Goal: Information Seeking & Learning: Learn about a topic

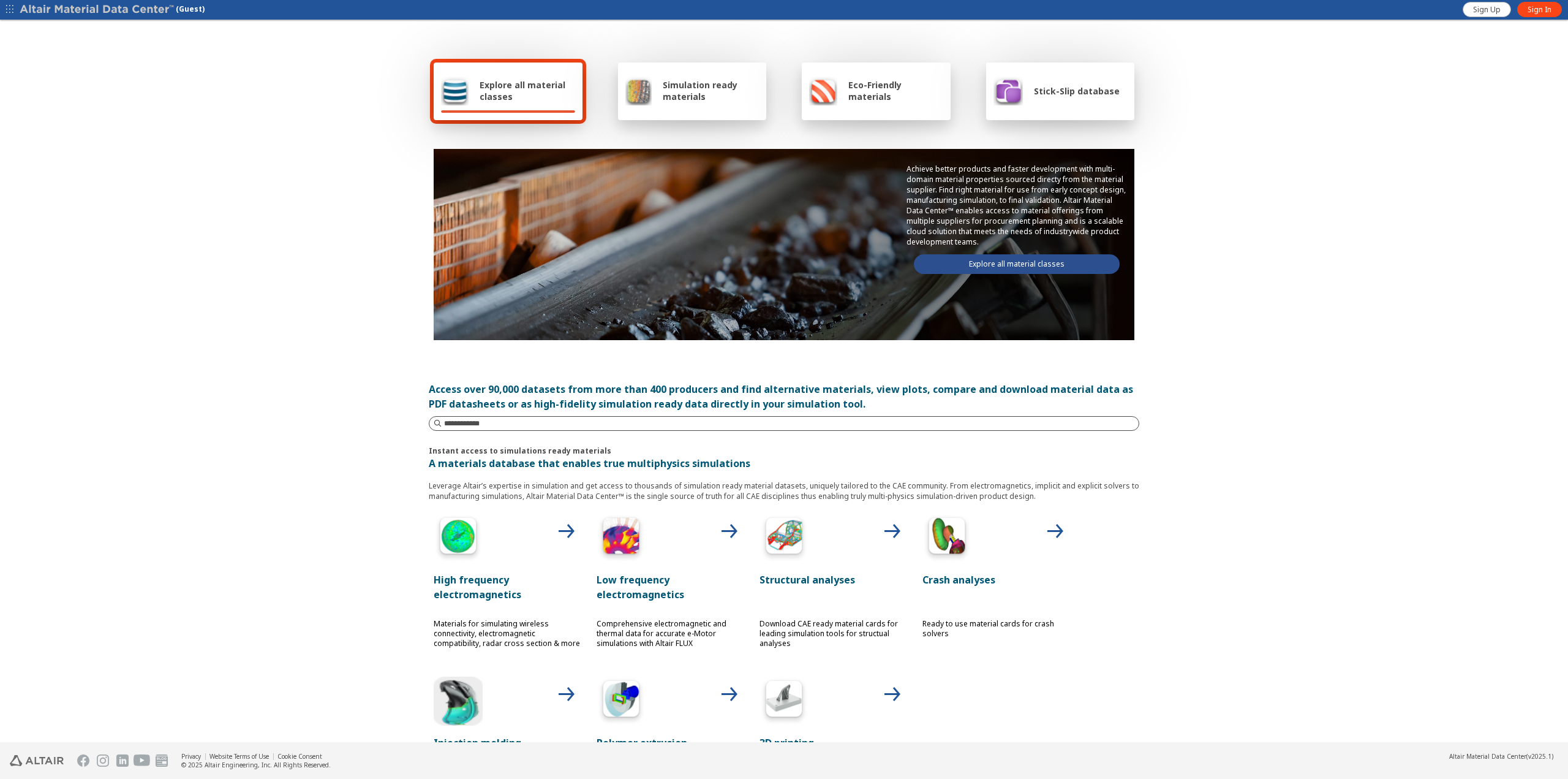
click at [547, 419] on input at bounding box center [791, 422] width 695 height 12
type input "**********"
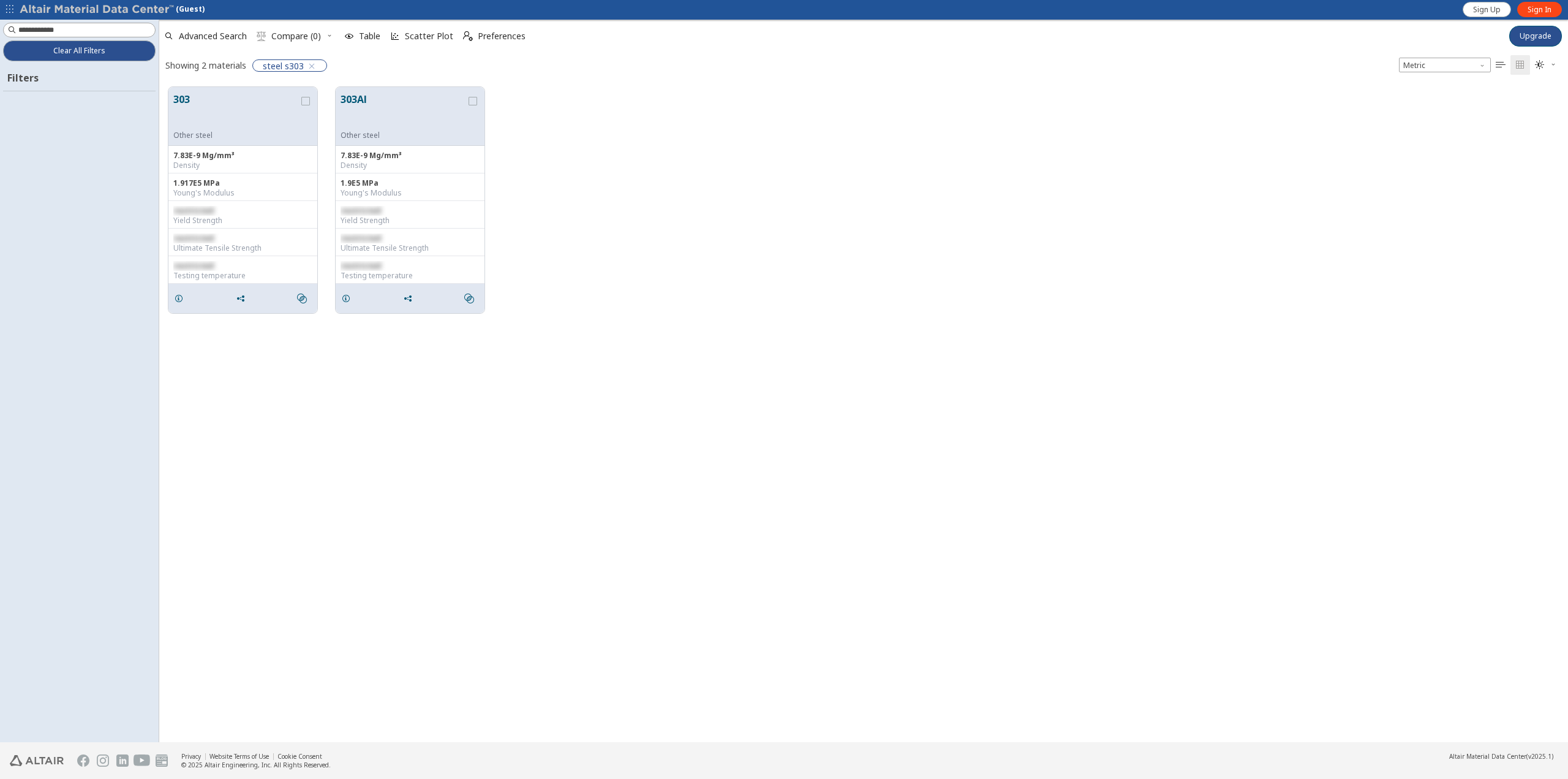
scroll to position [655, 1399]
click at [1537, 12] on span "Sign In" at bounding box center [1539, 9] width 24 height 10
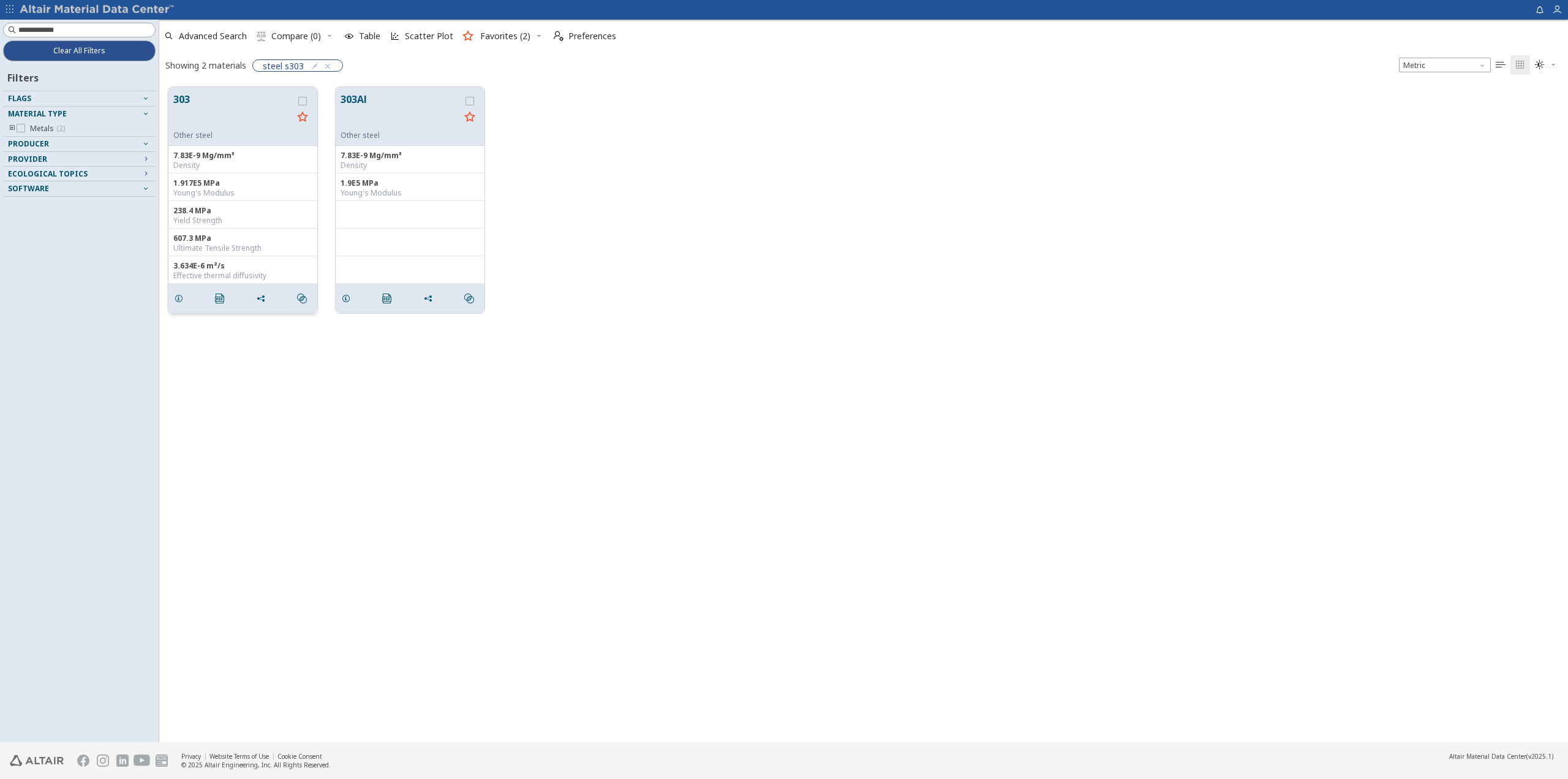
click at [196, 112] on button "303" at bounding box center [232, 111] width 119 height 38
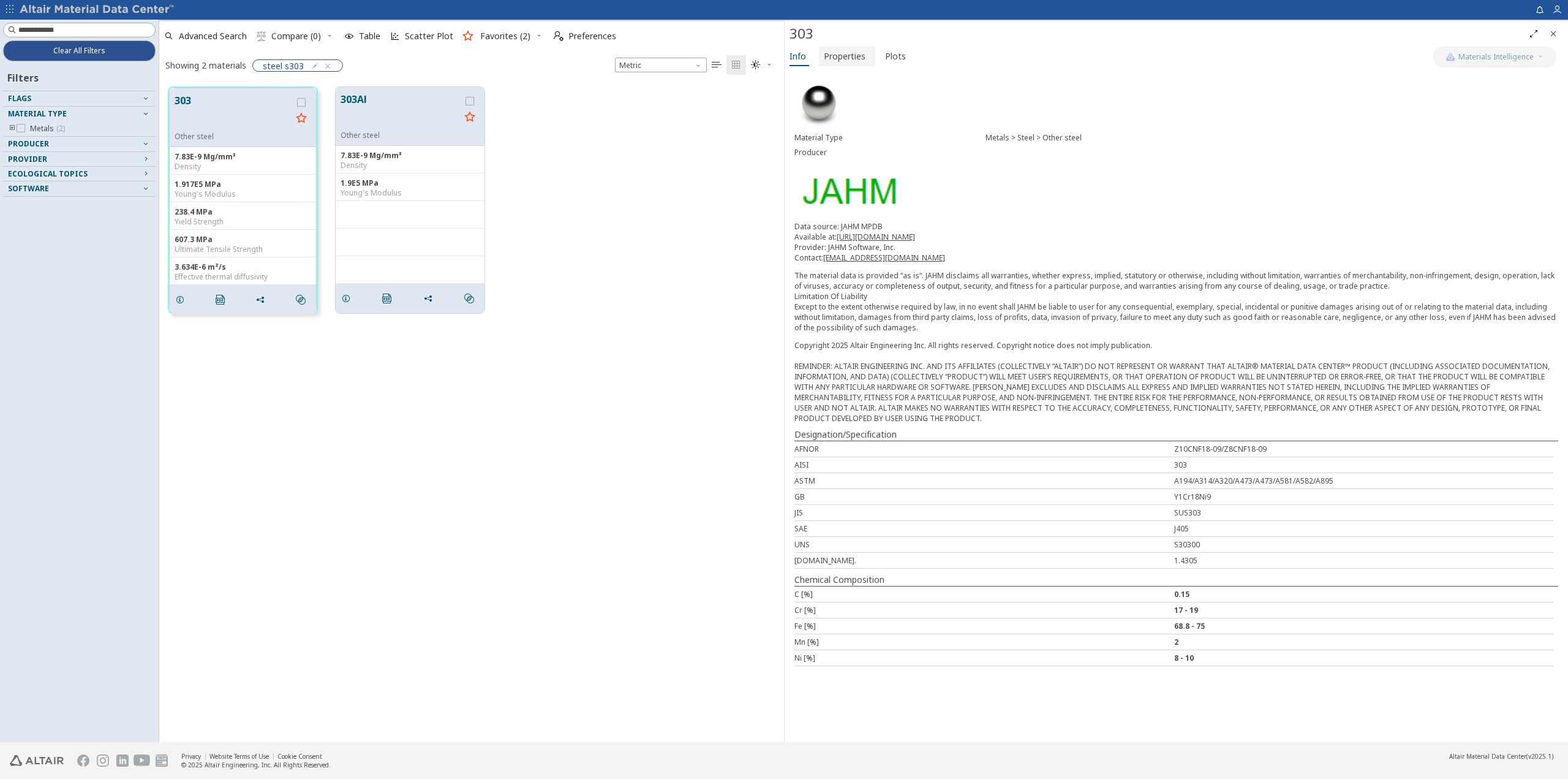
click at [858, 64] on span "Properties" at bounding box center [845, 56] width 42 height 19
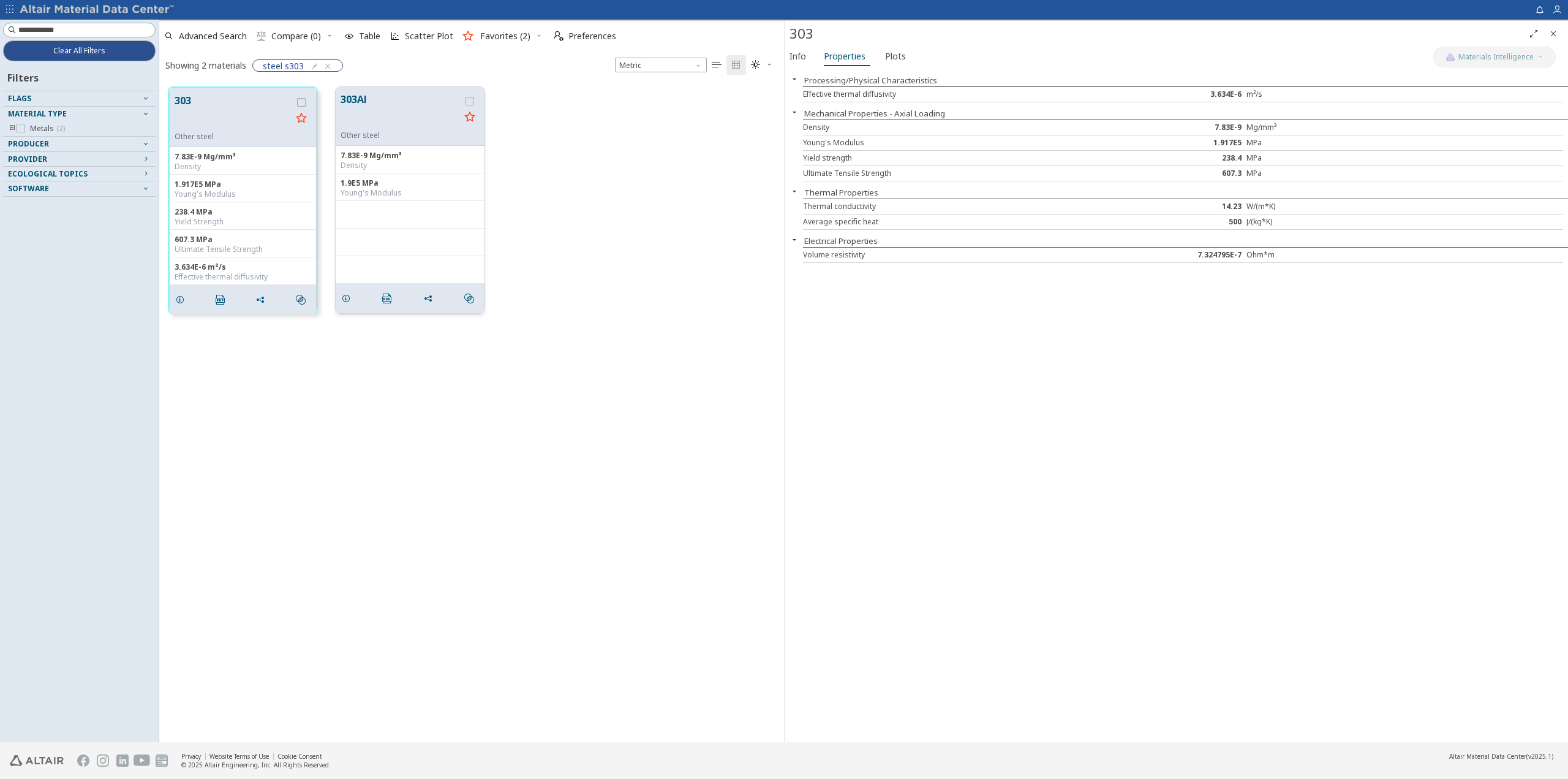
click at [433, 206] on div "grid" at bounding box center [410, 211] width 139 height 10
click at [380, 105] on button "303Al" at bounding box center [400, 111] width 119 height 38
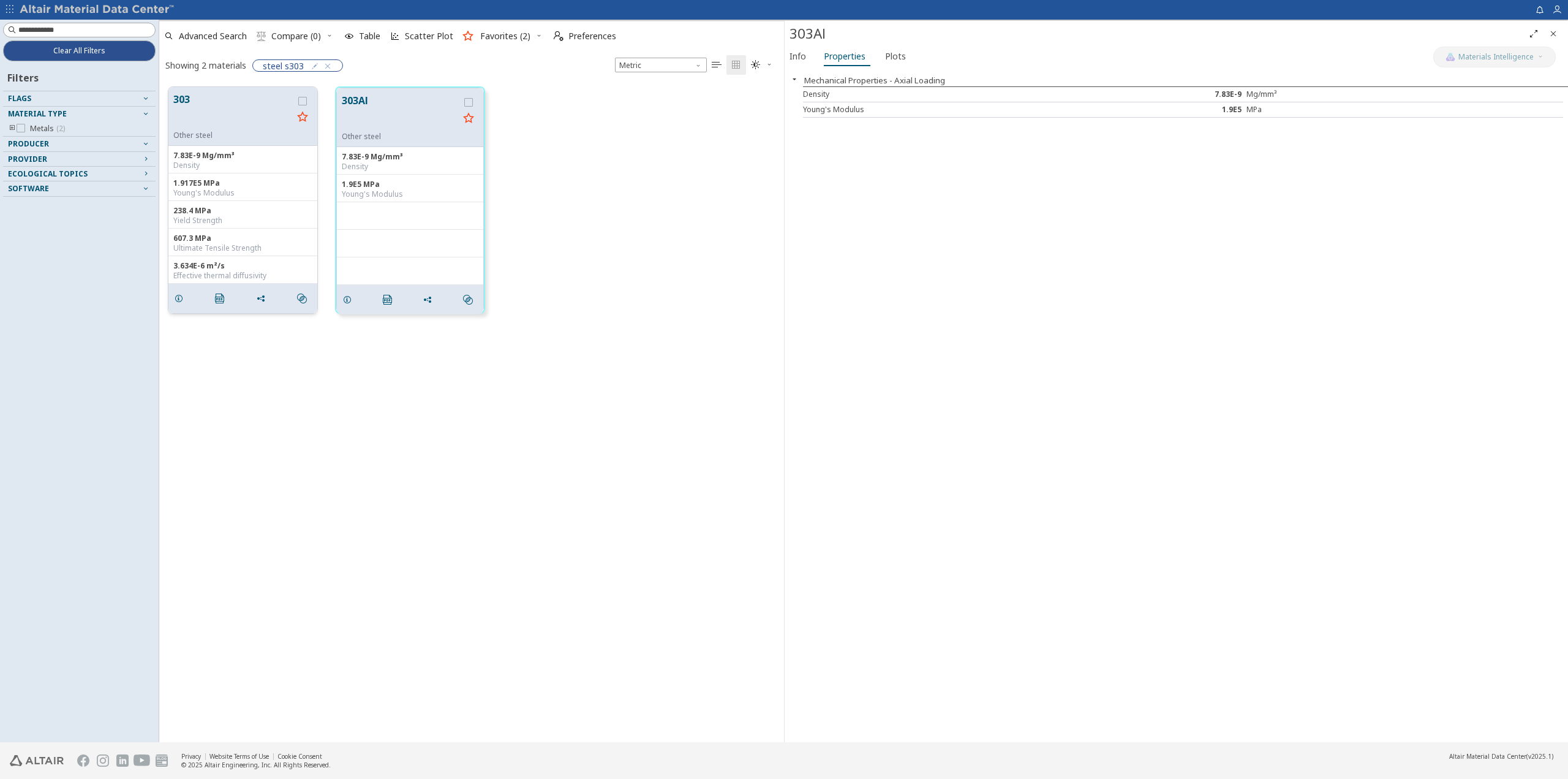
click at [247, 109] on button "303" at bounding box center [232, 111] width 119 height 38
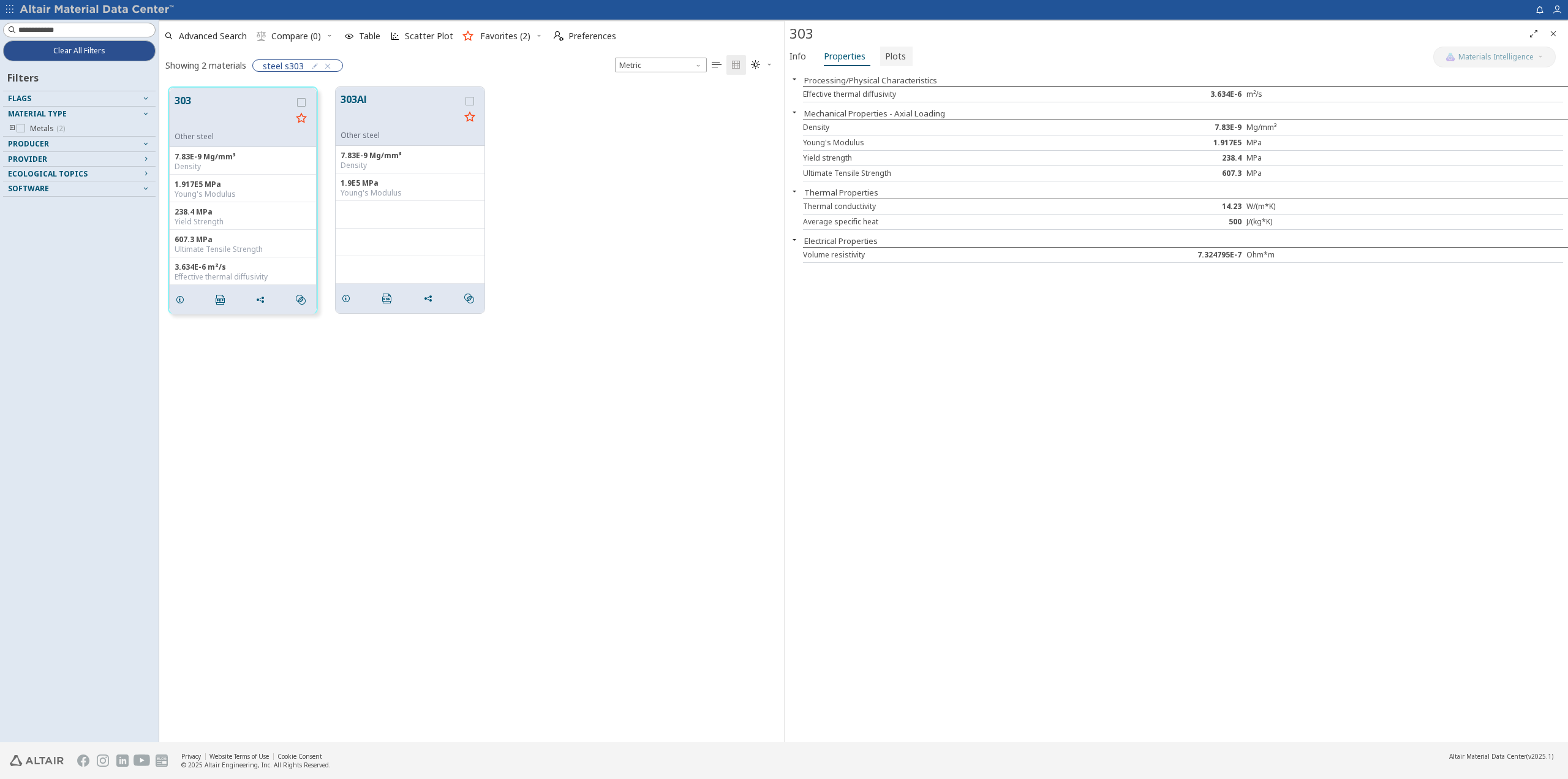
click at [900, 65] on button "Plots" at bounding box center [896, 56] width 33 height 19
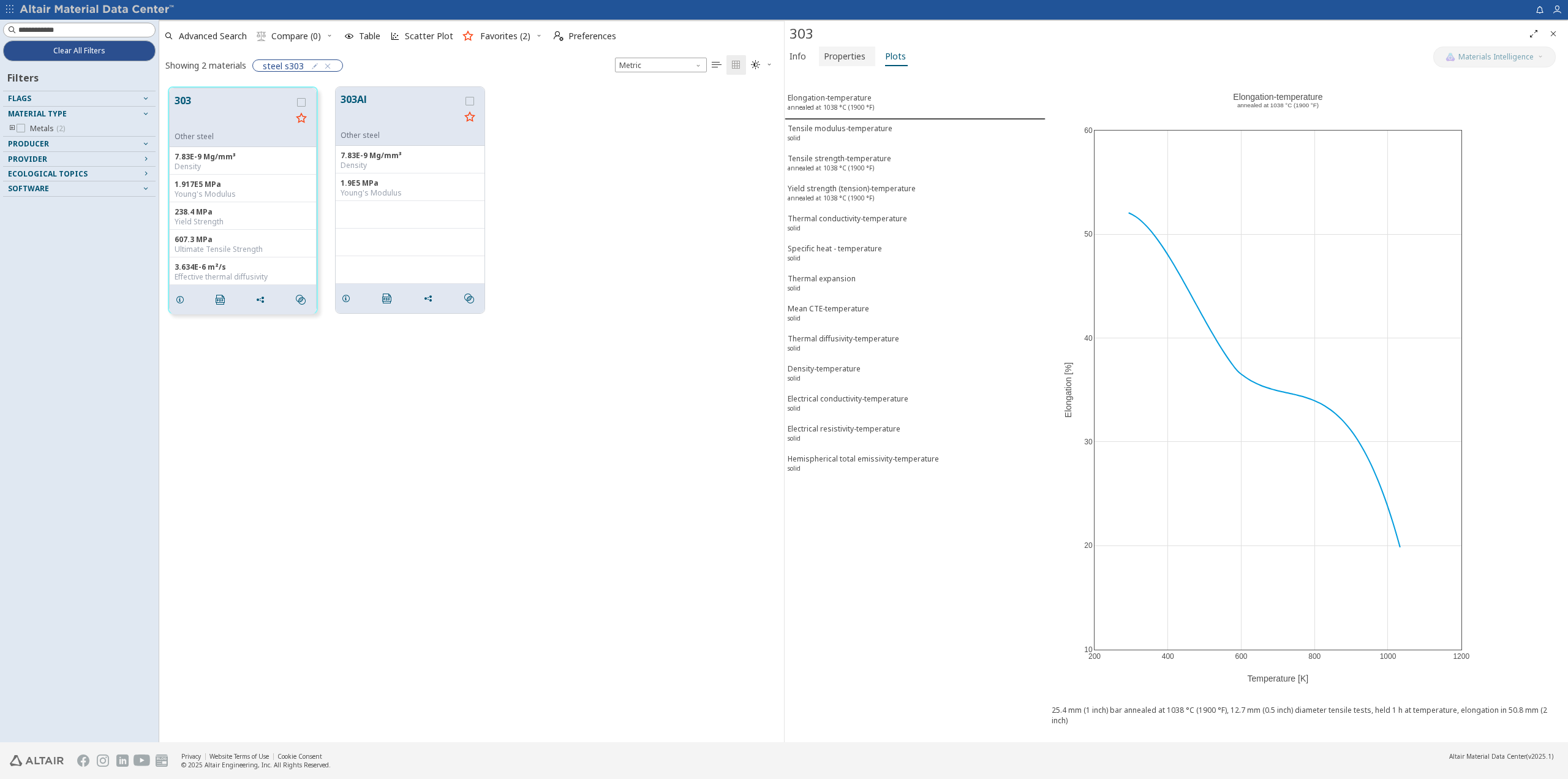
click at [858, 60] on span "Properties" at bounding box center [845, 56] width 42 height 19
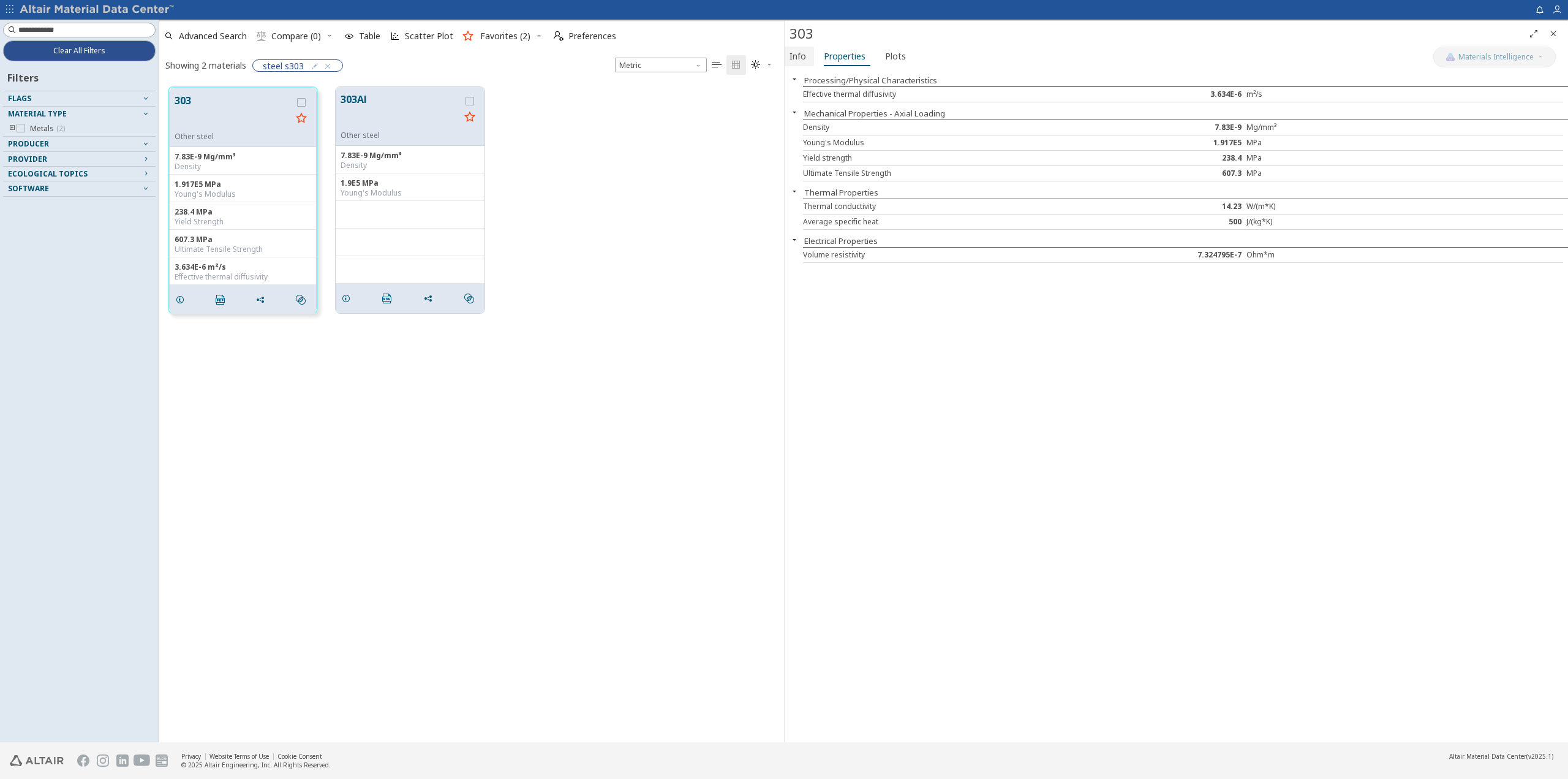
click at [794, 59] on span "Info" at bounding box center [798, 56] width 16 height 19
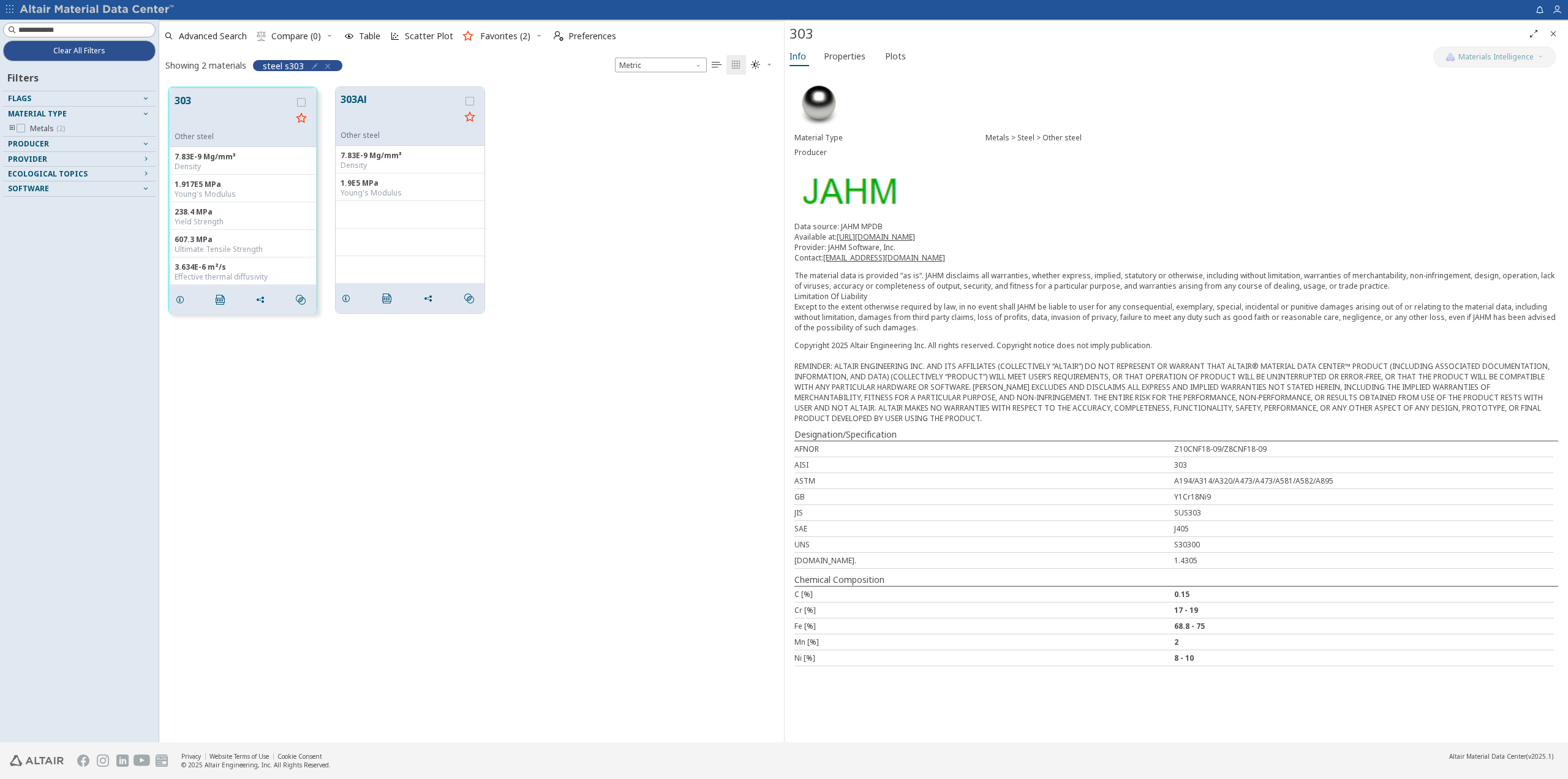
click at [331, 68] on icon "button" at bounding box center [327, 66] width 10 height 10
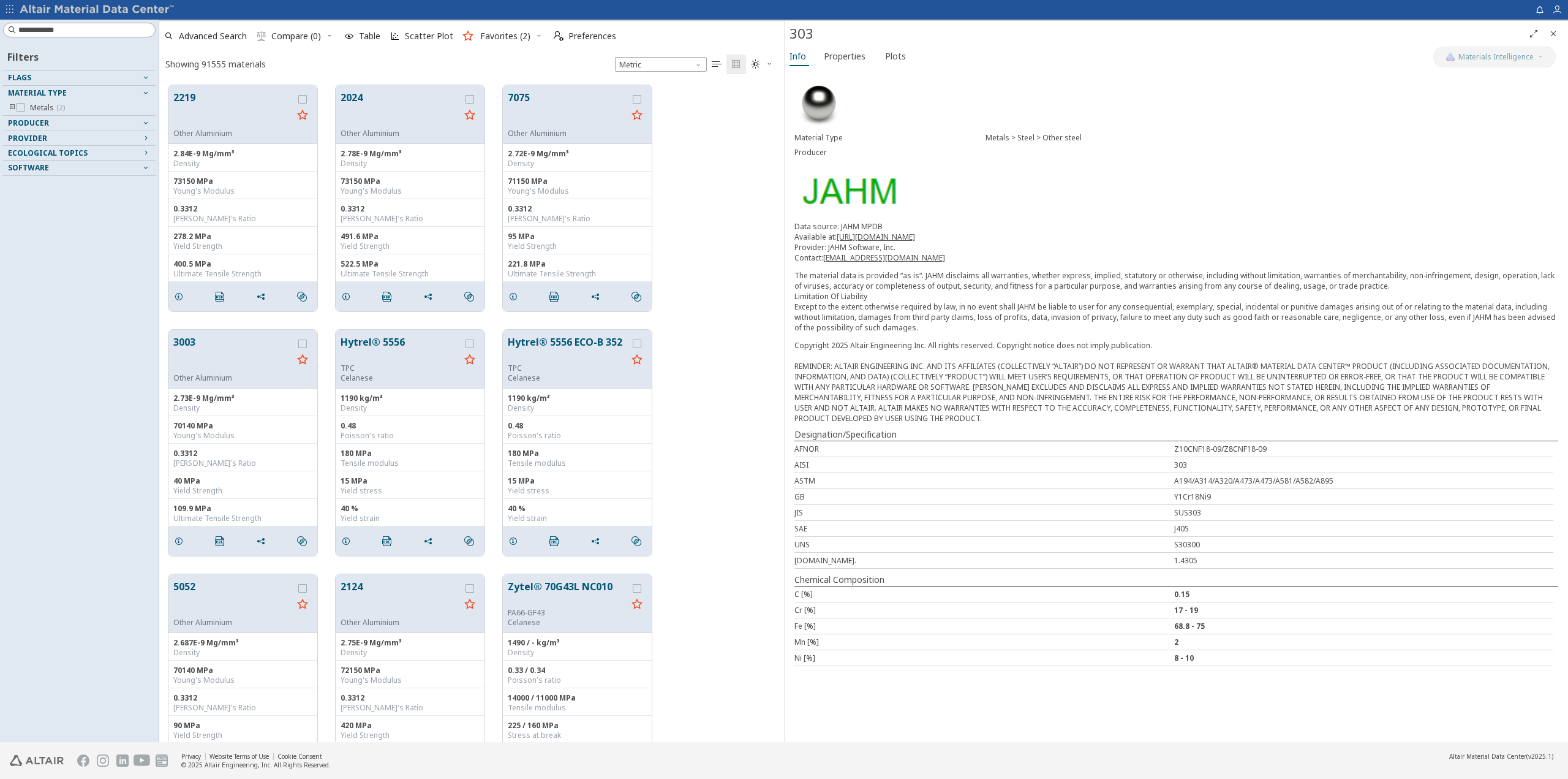
scroll to position [657, 615]
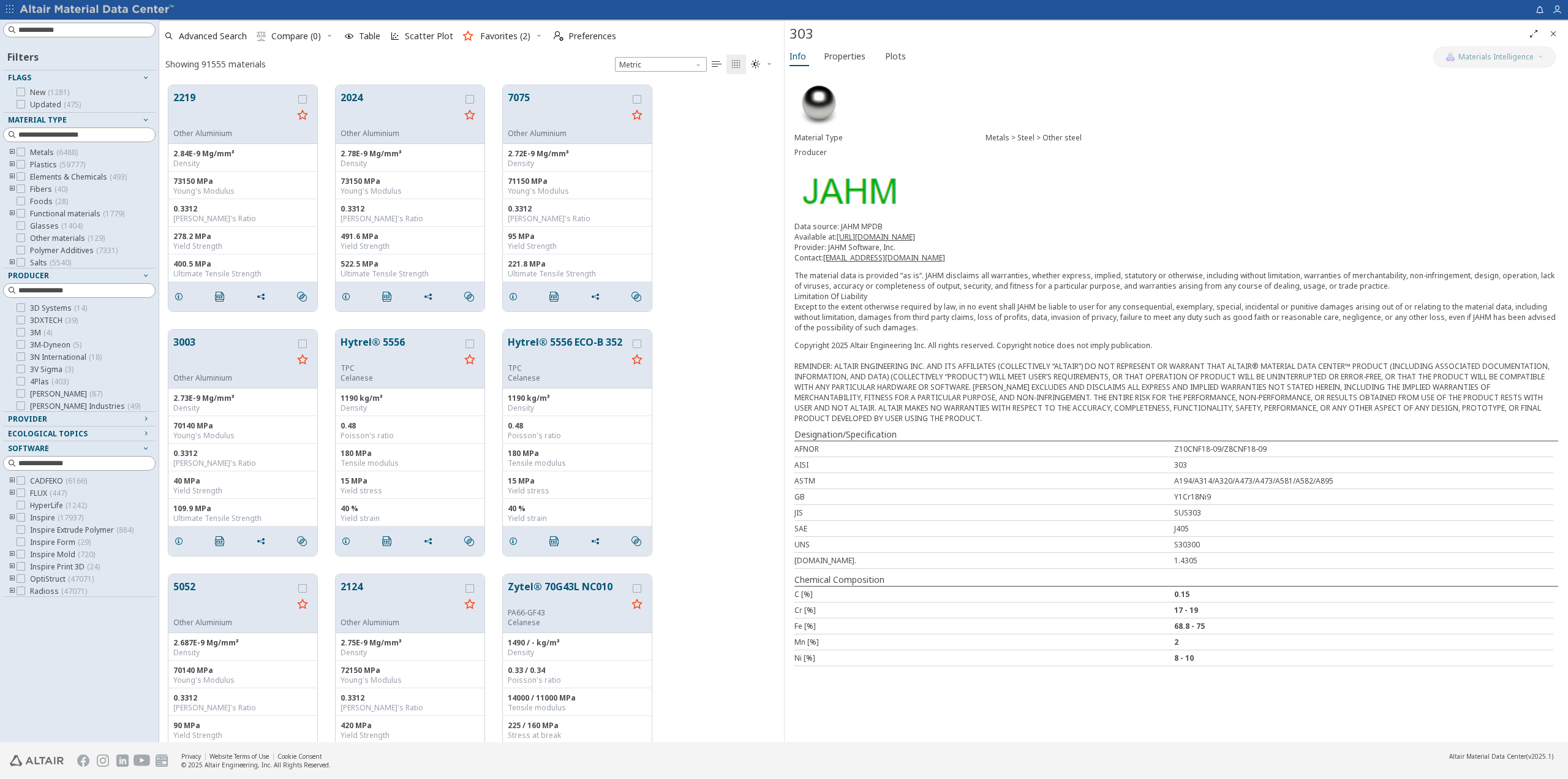
click at [12, 154] on icon "toogle group" at bounding box center [12, 152] width 8 height 10
click at [39, 208] on icon at bounding box center [38, 203] width 8 height 8
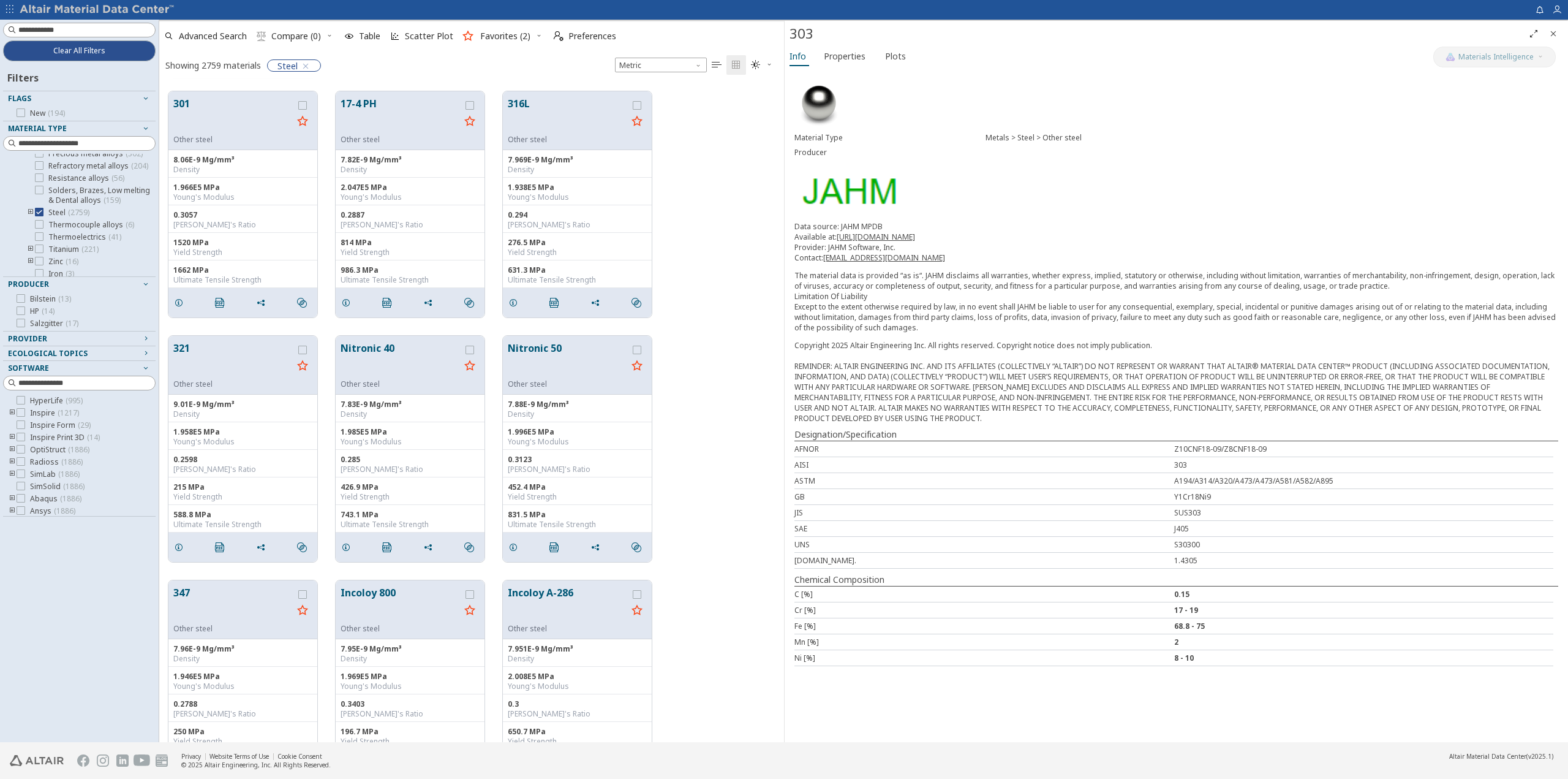
scroll to position [245, 0]
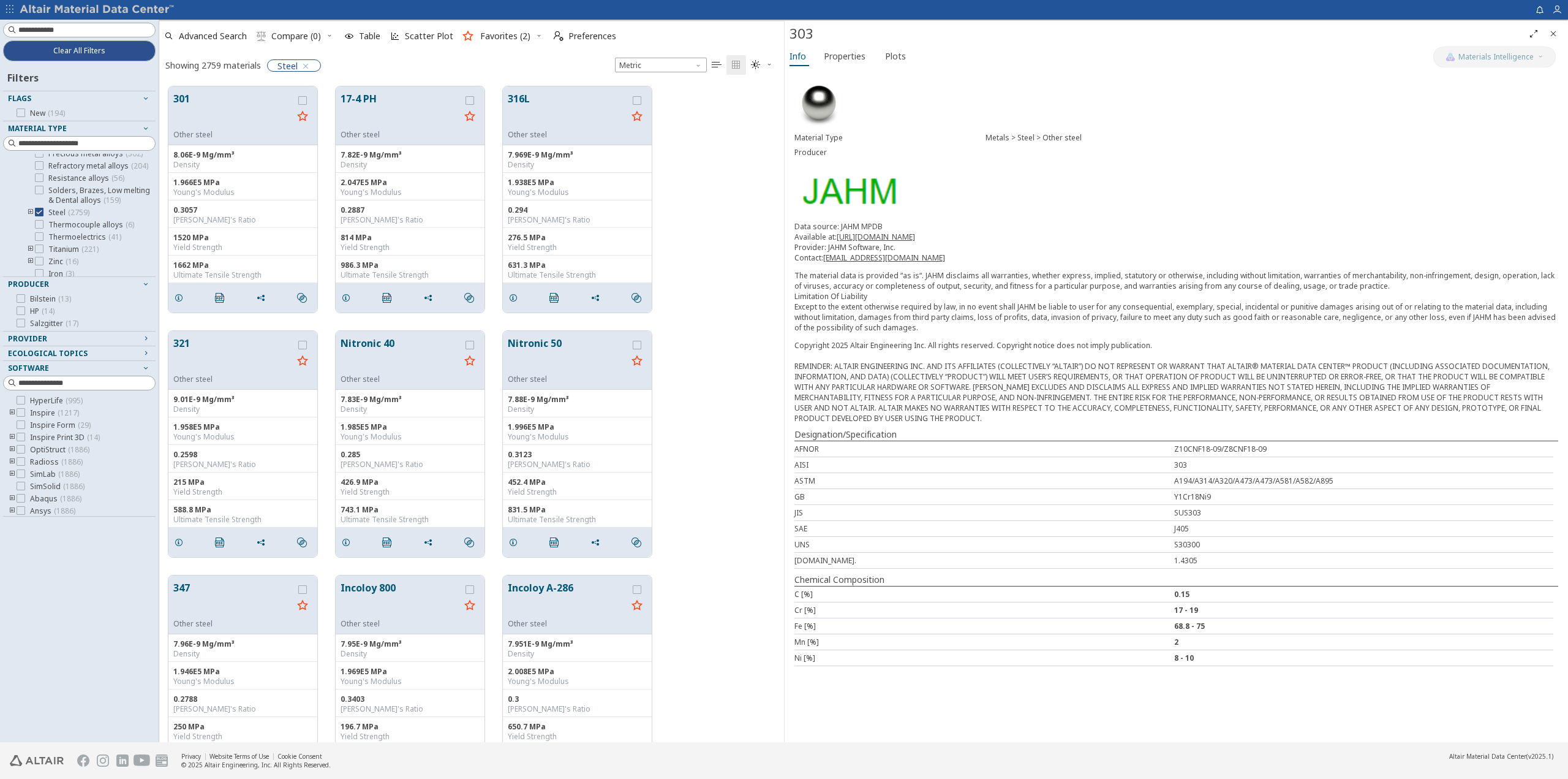
click at [27, 217] on icon "toogle group" at bounding box center [30, 213] width 8 height 10
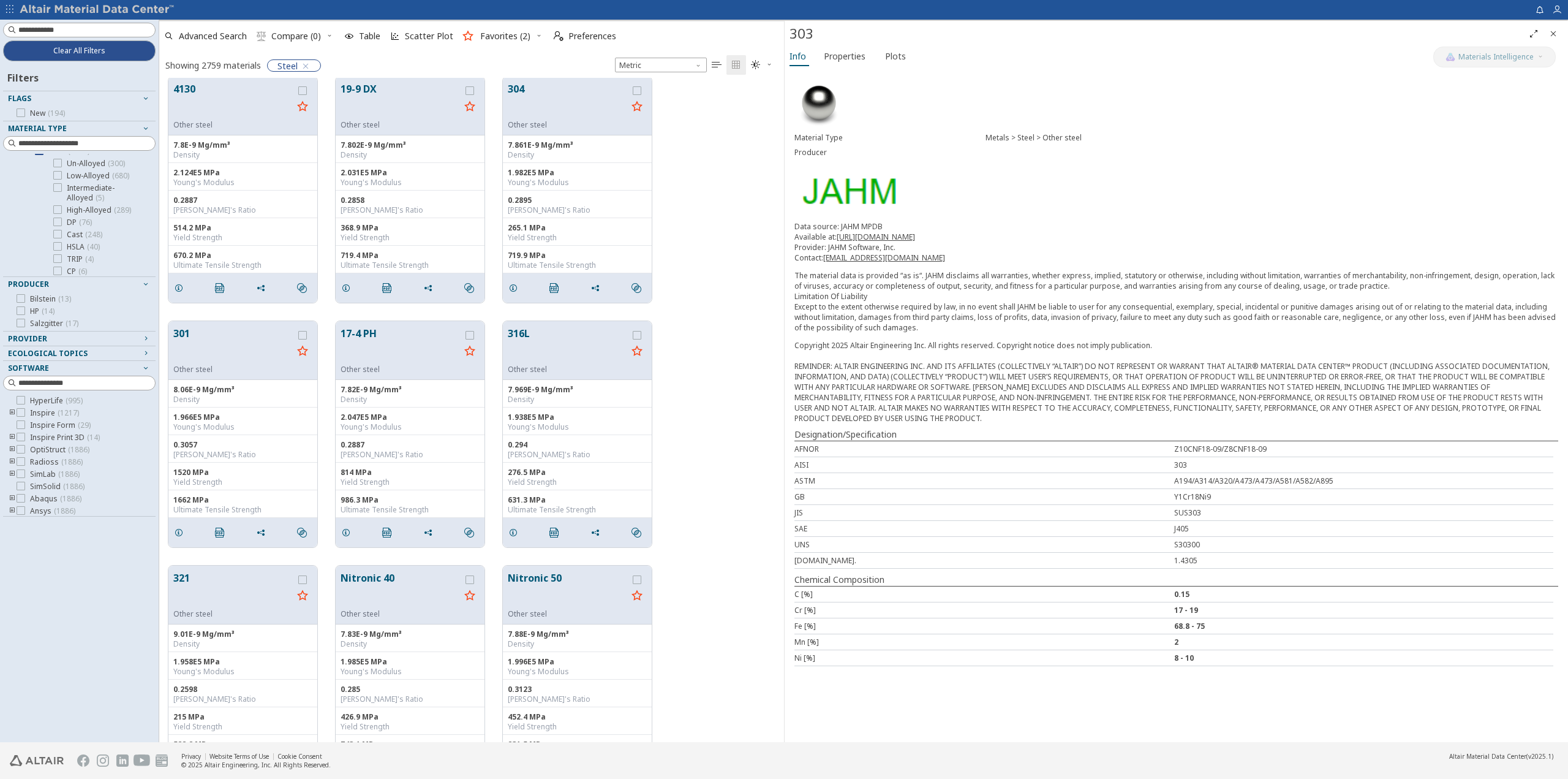
scroll to position [5, 0]
